Goal: Information Seeking & Learning: Learn about a topic

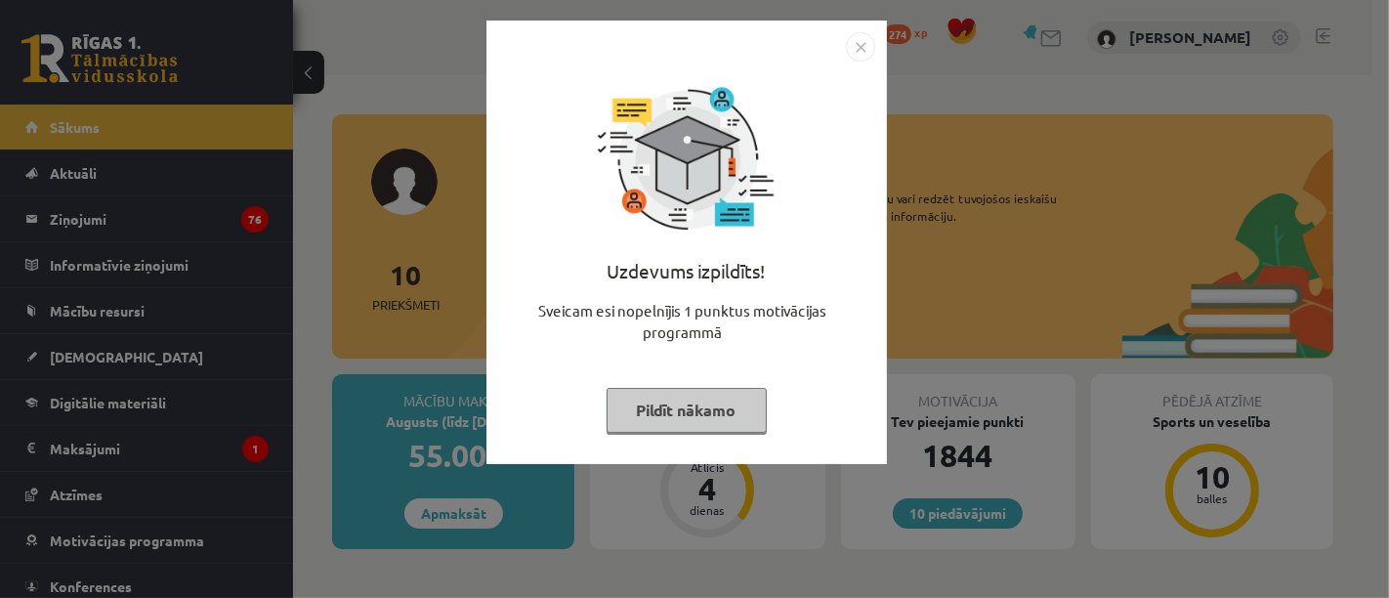
click at [701, 431] on button "Pildīt nākamo" at bounding box center [686, 410] width 160 height 45
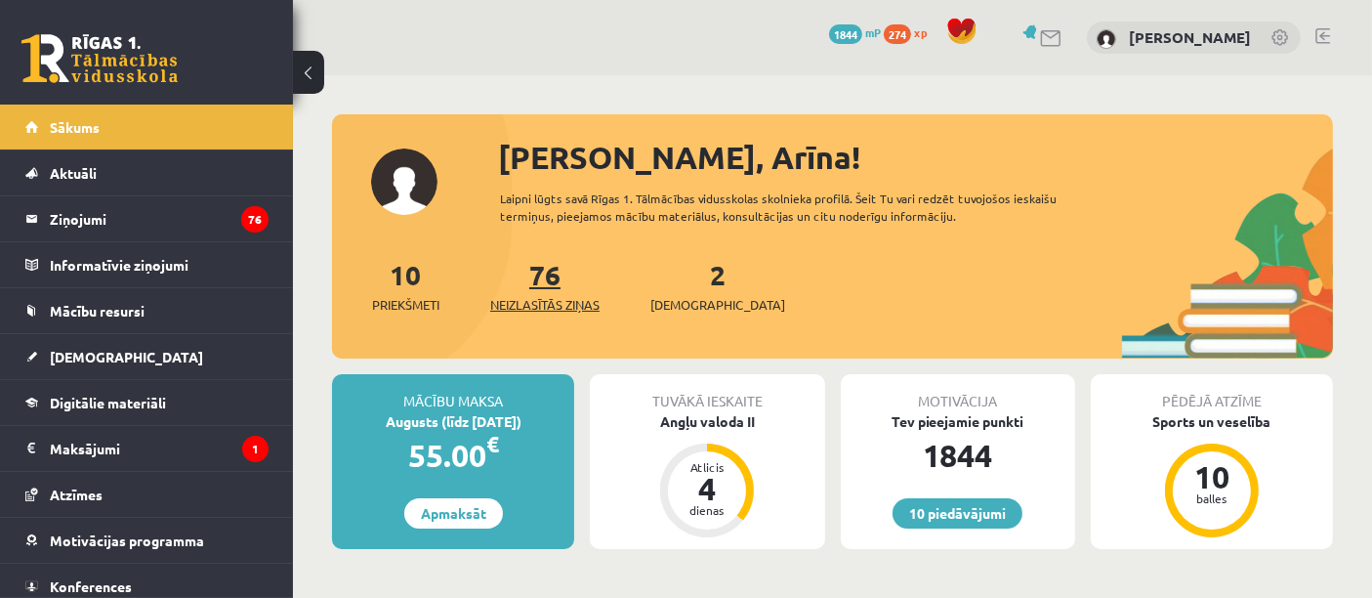
click at [555, 311] on span "Neizlasītās ziņas" at bounding box center [544, 305] width 109 height 20
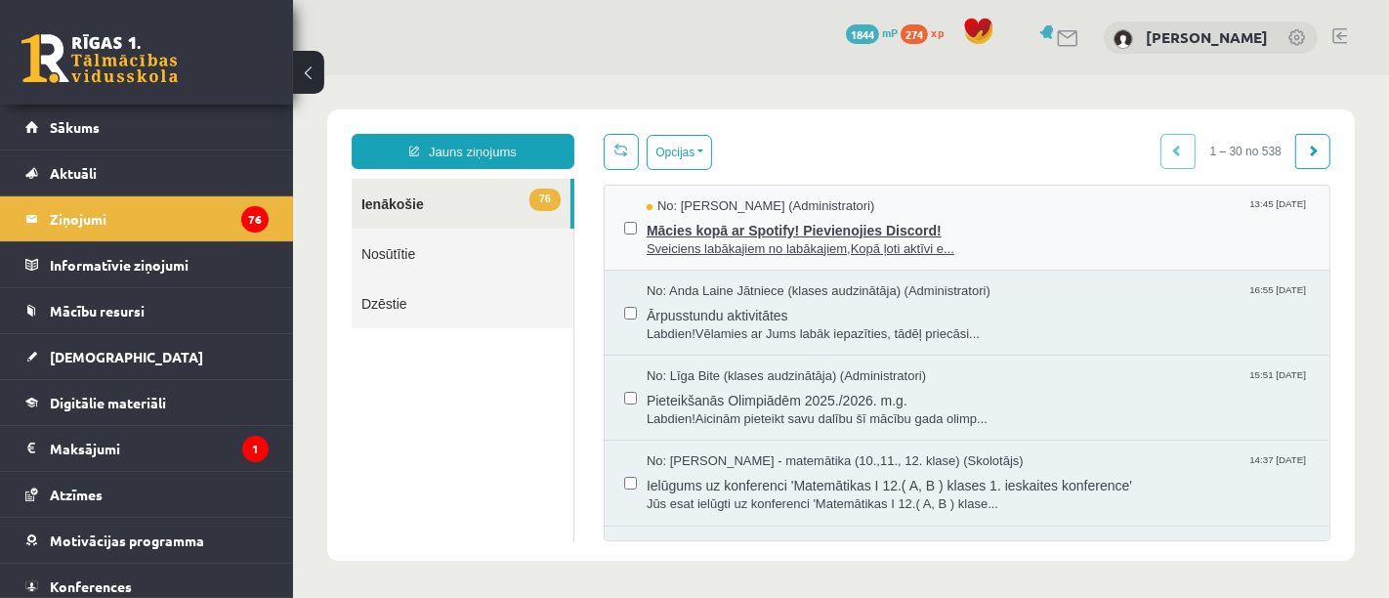
click at [786, 226] on span "Mācies kopā ar Spotify! Pievienojies Discord!" at bounding box center [976, 227] width 663 height 24
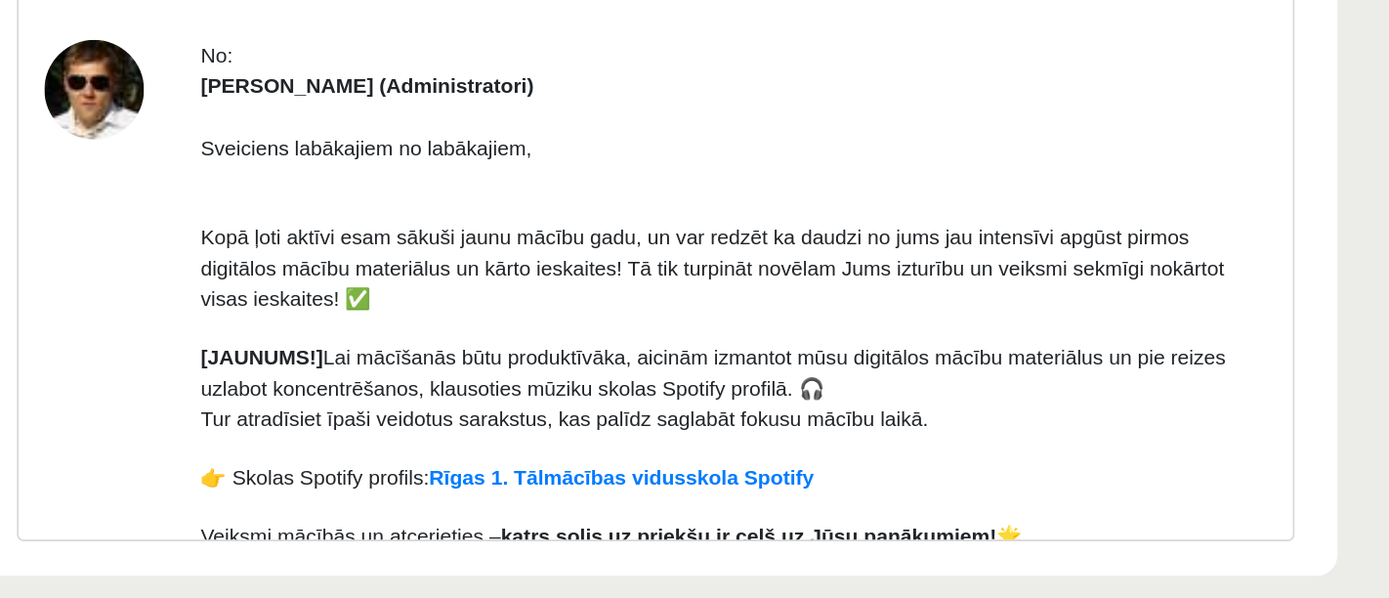
scroll to position [15, 0]
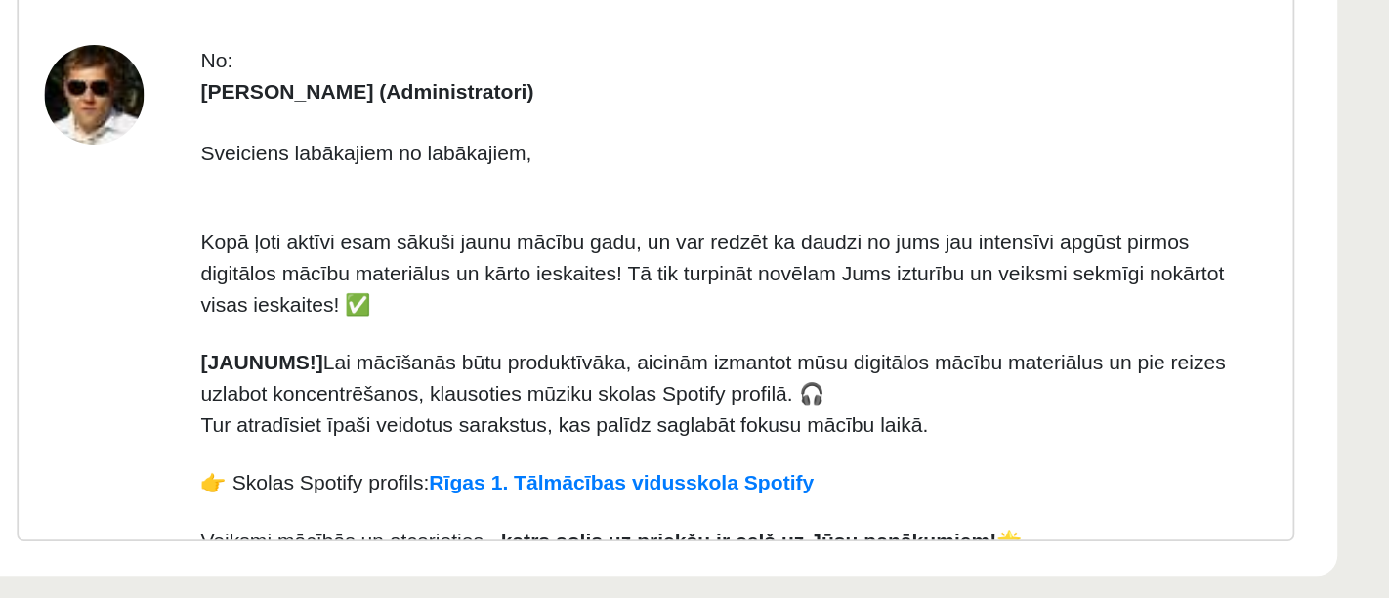
click at [488, 18] on div "No: Ivo Čapiņš (Administratori) Sveiciens labākajiem no labākajiem, Kopā ļoti a…" at bounding box center [145, 147] width 725 height 476
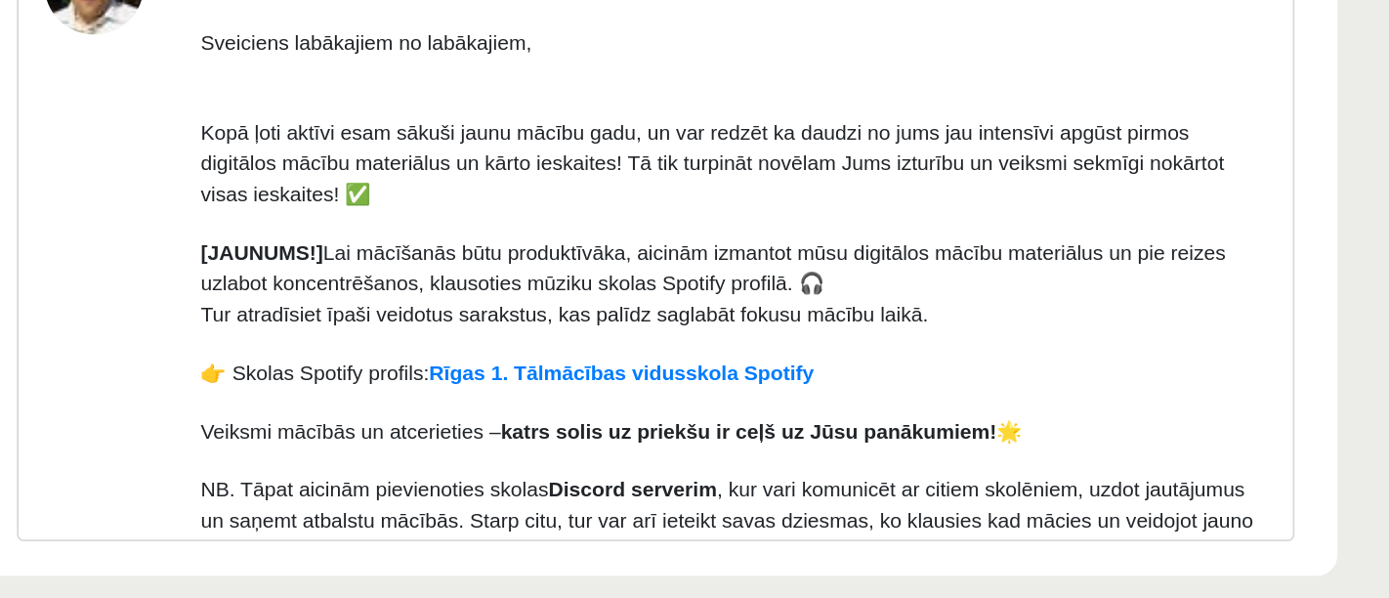
scroll to position [80, 0]
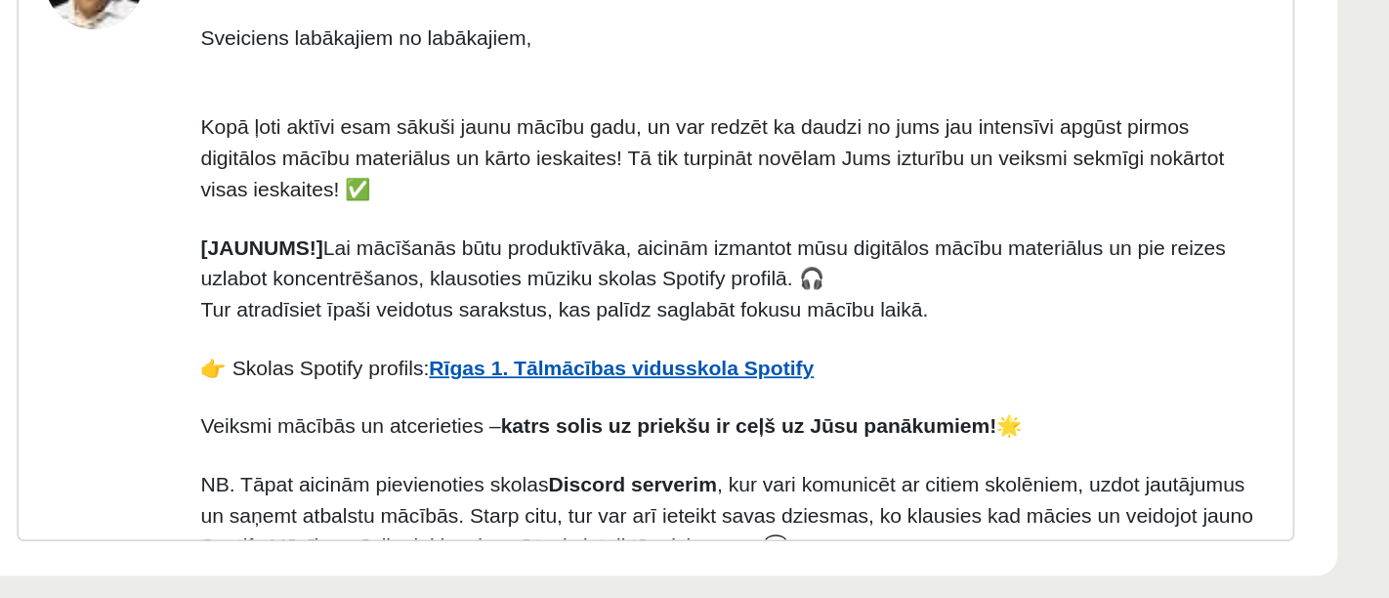
click at [187, 88] on link "Rīgas 1. Tālmācības vidusskola Spotify" at bounding box center [126, 93] width 219 height 14
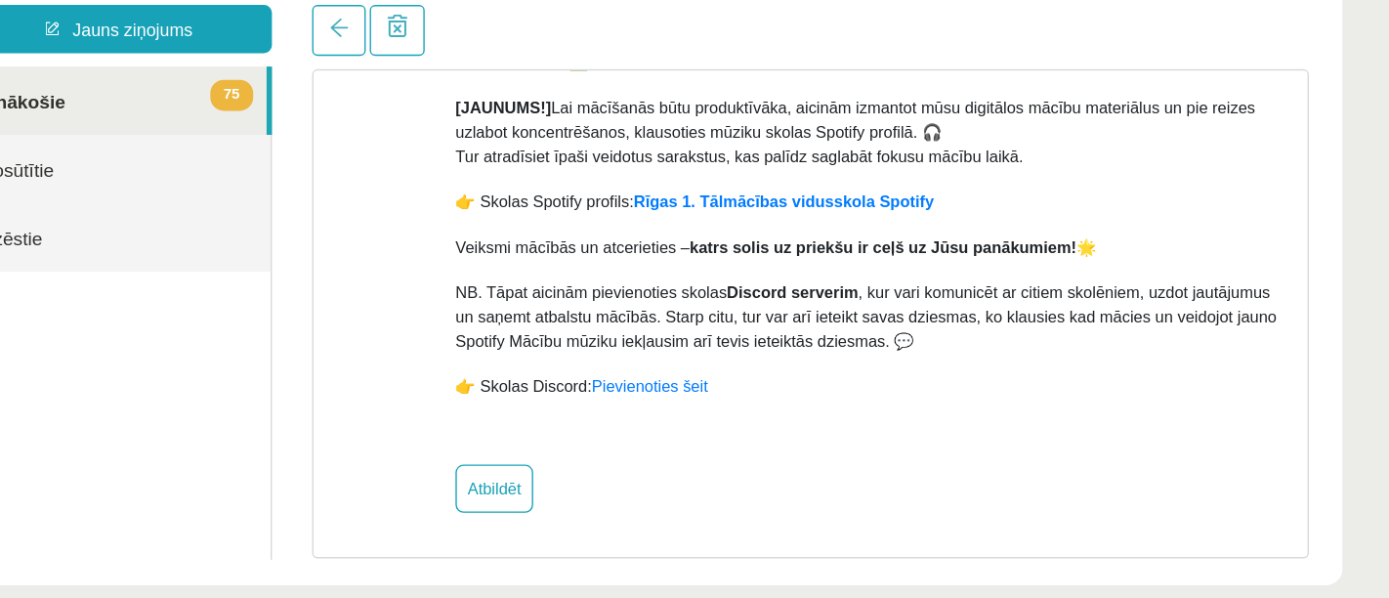
scroll to position [0, 0]
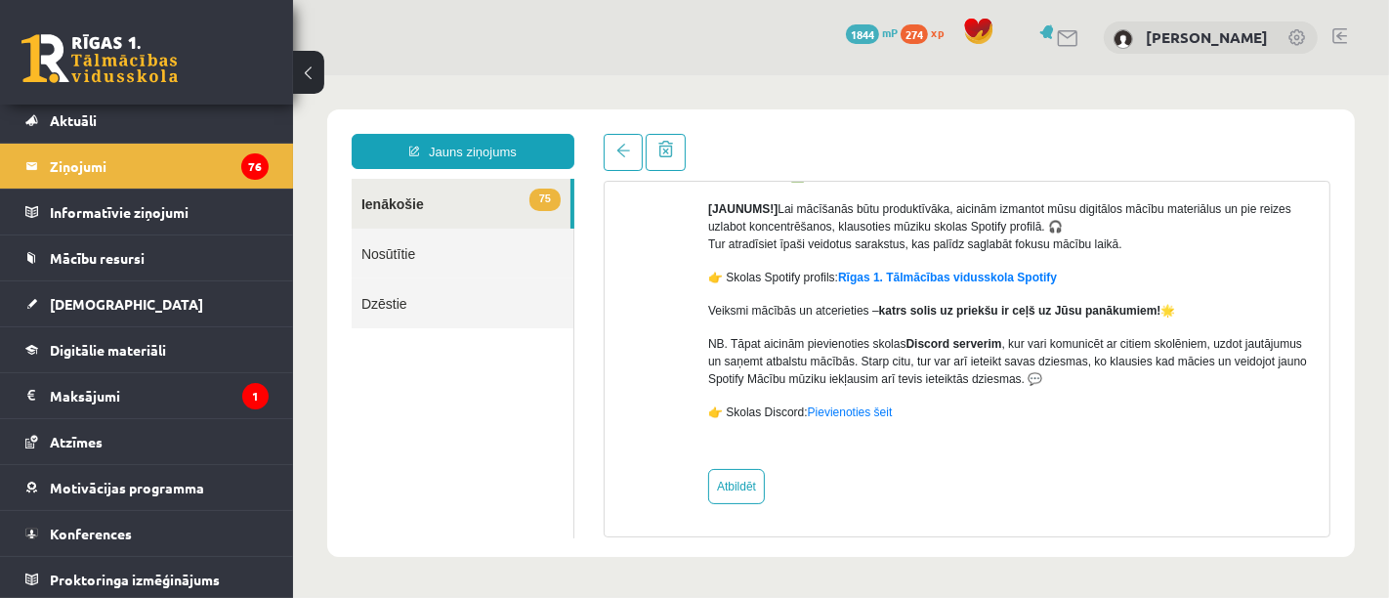
click at [891, 368] on p "NB. Tāpat aicinām pievienoties skolas Discord serverim , kur vari komunicēt ar …" at bounding box center [1010, 360] width 606 height 53
click at [119, 67] on link at bounding box center [99, 58] width 156 height 49
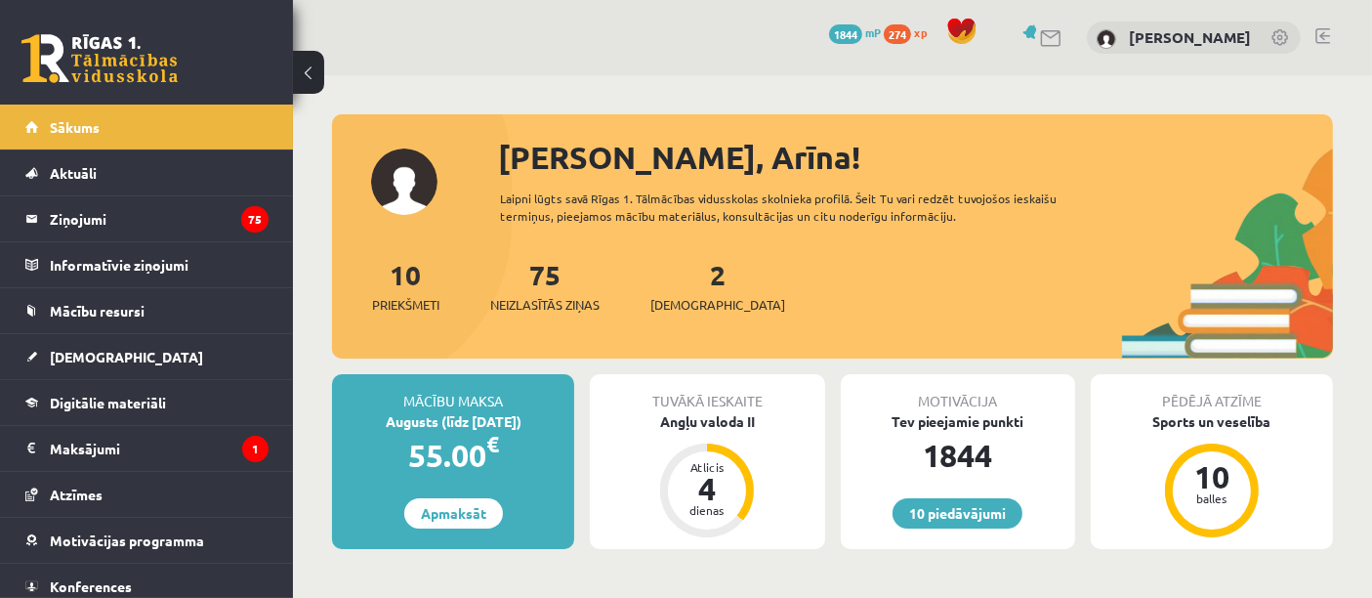
click at [493, 197] on div "[PERSON_NAME], Arīna! Laipni lūgts savā Rīgas 1. Tālmācības vidusskolas skolnie…" at bounding box center [832, 246] width 1001 height 225
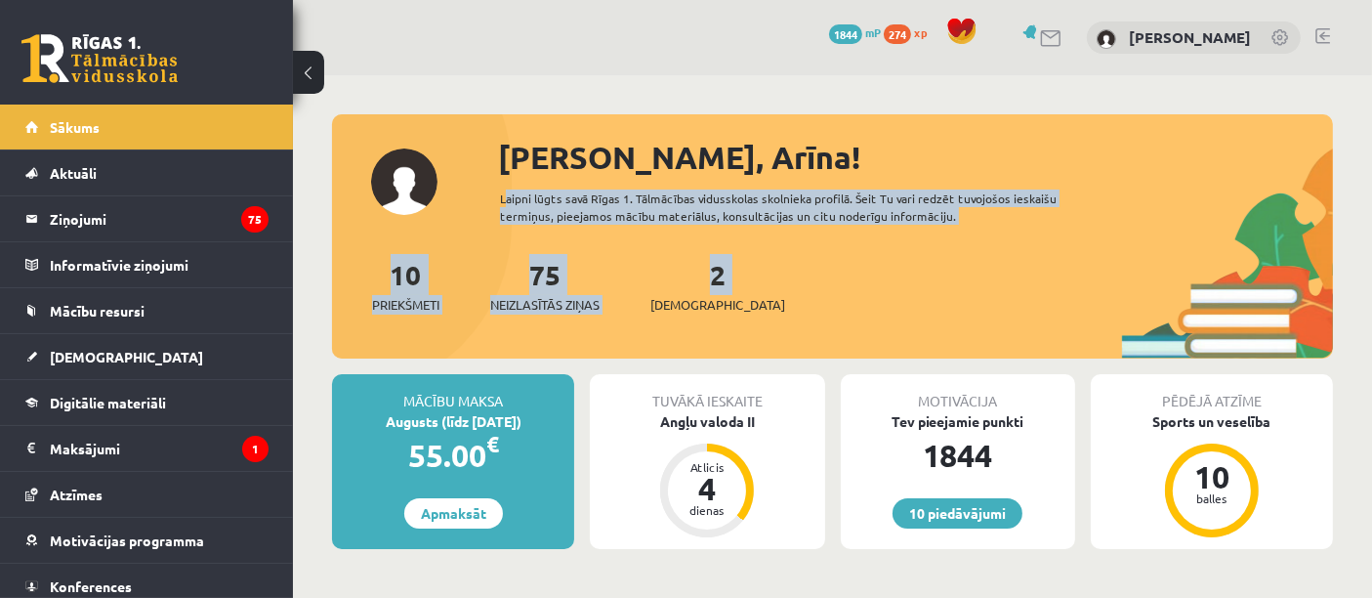
drag, startPoint x: 493, startPoint y: 197, endPoint x: 815, endPoint y: 229, distance: 323.8
click at [815, 229] on div "[PERSON_NAME], Arīna! Laipni lūgts savā Rīgas 1. Tālmācības vidusskolas skolnie…" at bounding box center [832, 246] width 1001 height 225
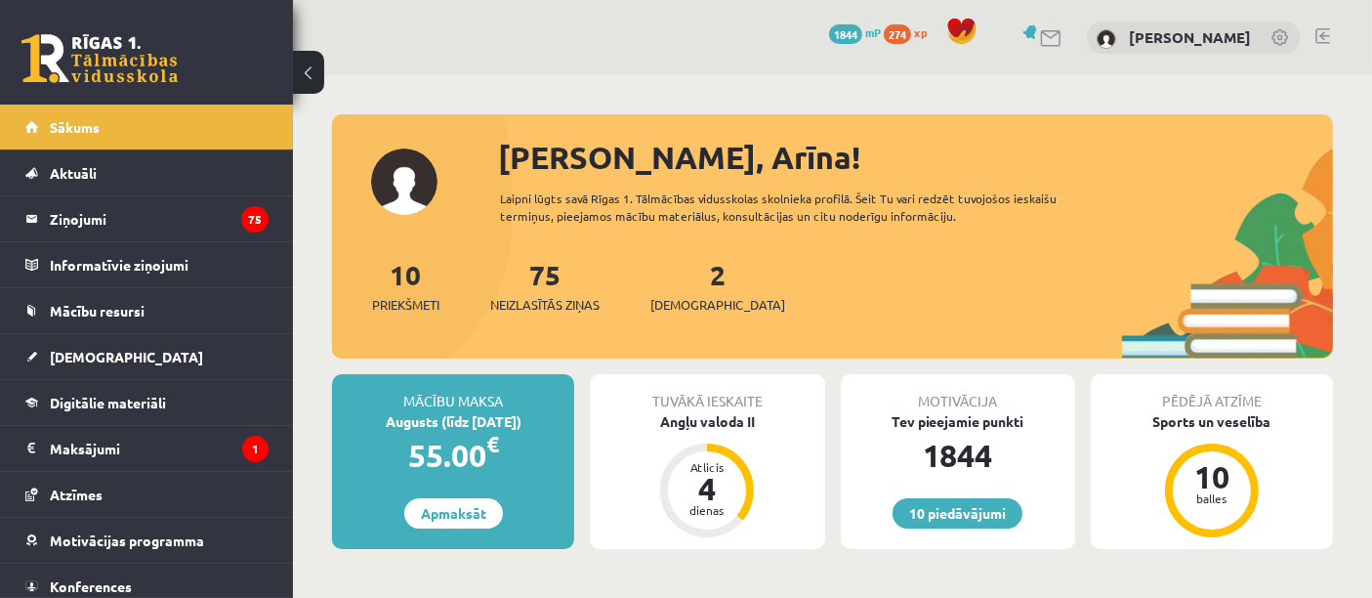
click at [137, 68] on link at bounding box center [99, 58] width 156 height 49
